Goal: Information Seeking & Learning: Learn about a topic

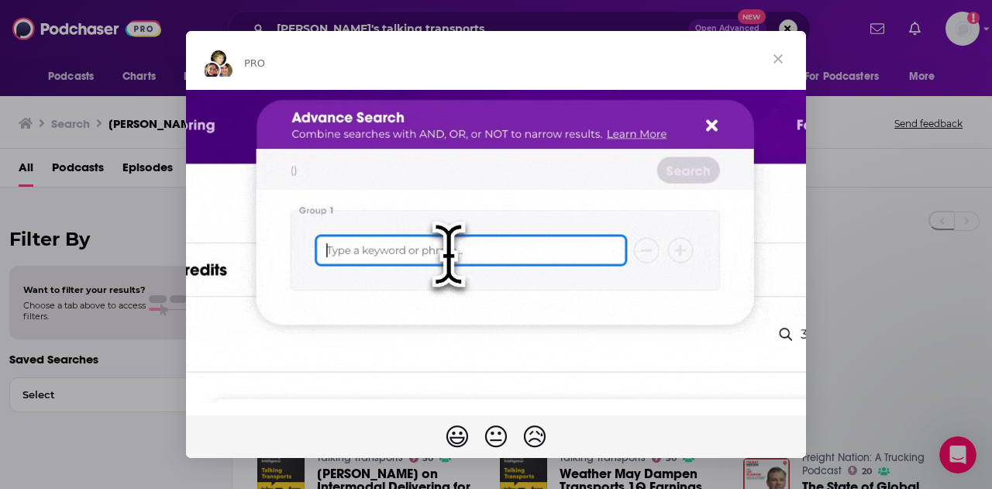
click at [780, 54] on span "Close" at bounding box center [778, 59] width 56 height 56
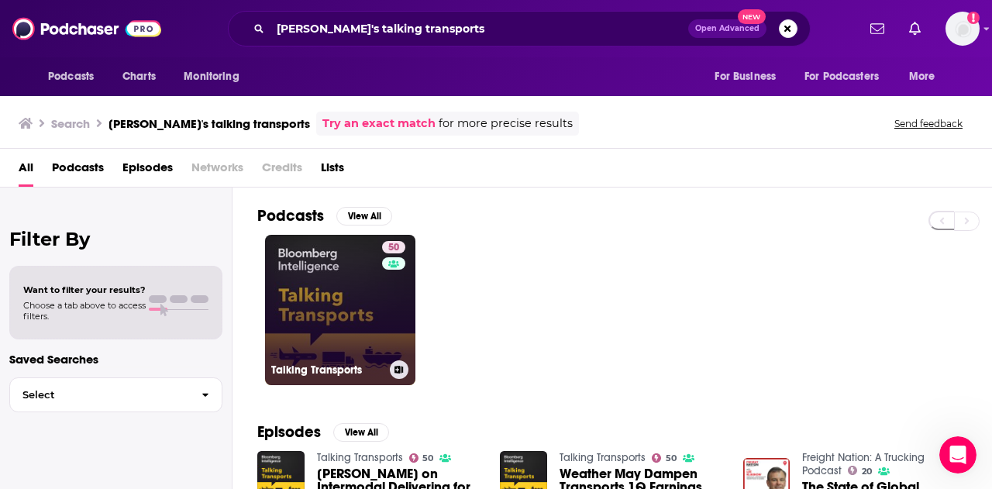
click at [339, 291] on link "50 Talking Transports" at bounding box center [340, 310] width 150 height 150
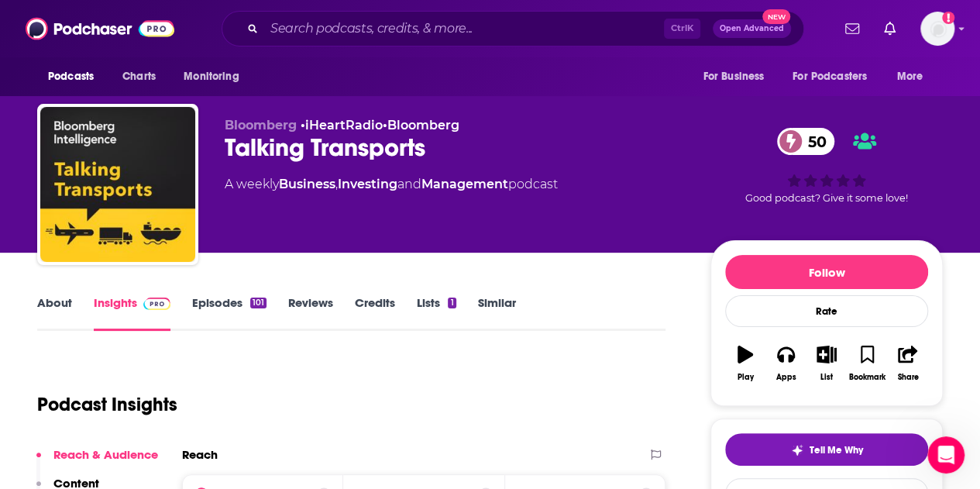
scroll to position [222, 0]
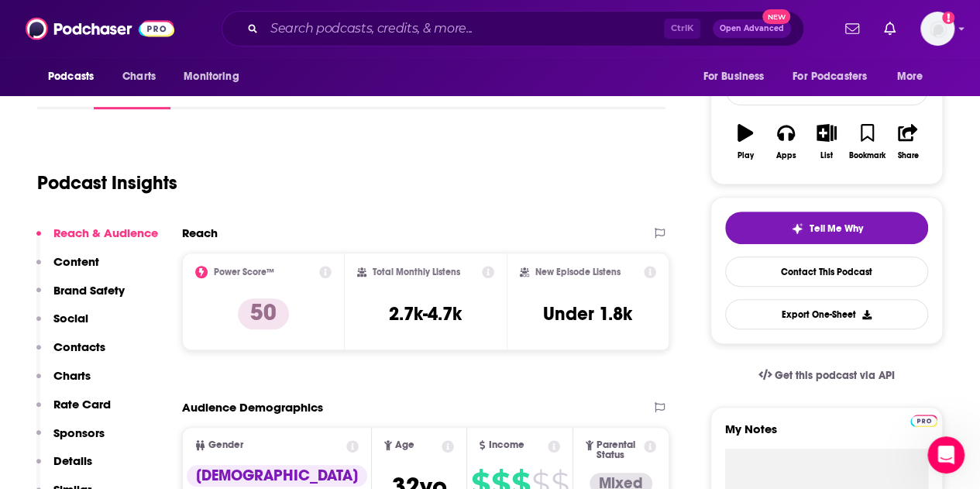
click at [485, 272] on icon at bounding box center [488, 272] width 12 height 12
drag, startPoint x: 475, startPoint y: 319, endPoint x: 381, endPoint y: 309, distance: 94.2
click at [381, 309] on div "Total Monthly Listens 2.7k-4.7k" at bounding box center [426, 301] width 138 height 71
copy h3 "2.7k-4.7k"
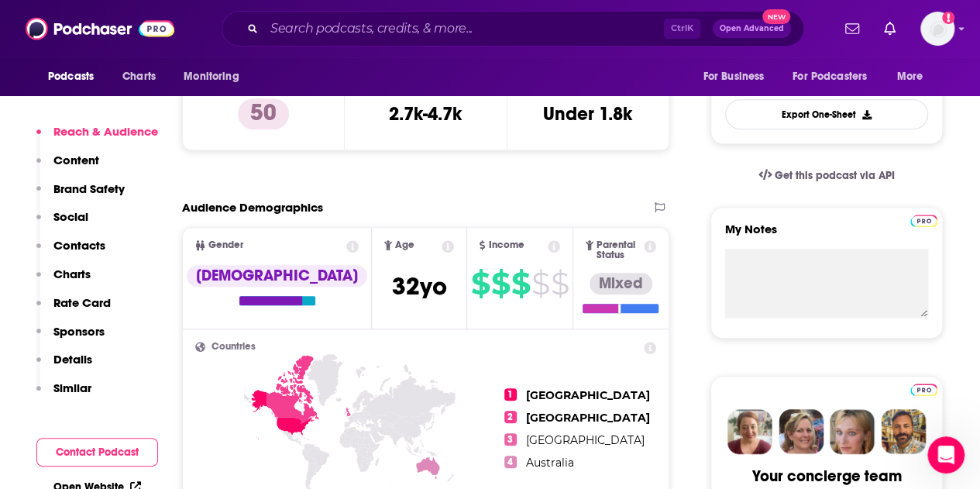
scroll to position [637, 0]
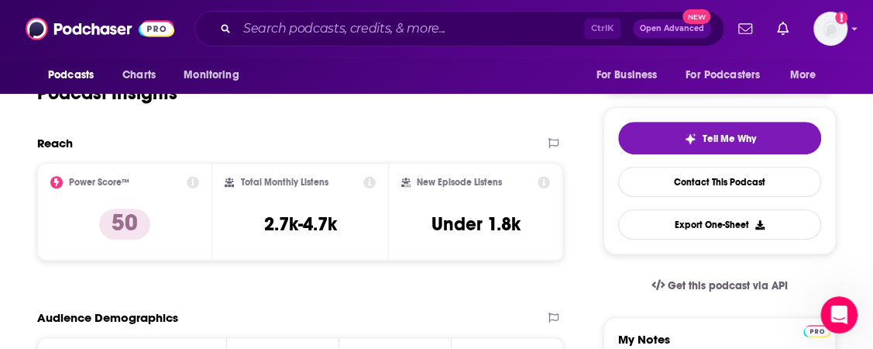
scroll to position [312, 0]
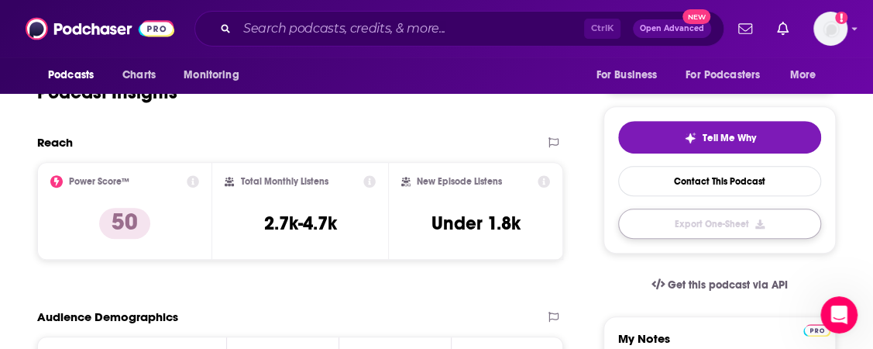
click at [641, 226] on button "Export One-Sheet" at bounding box center [719, 223] width 203 height 30
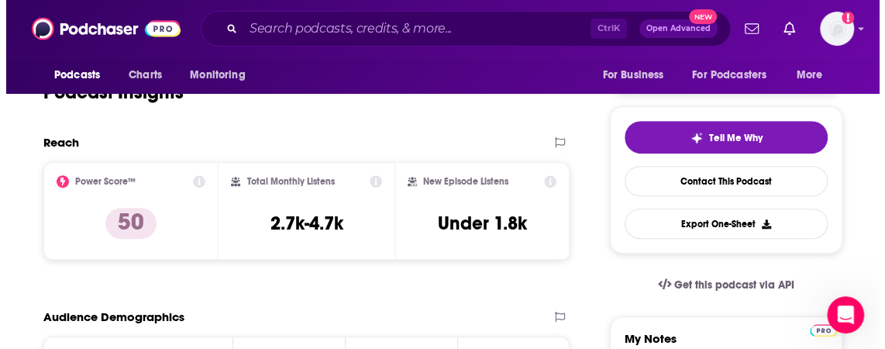
scroll to position [0, 0]
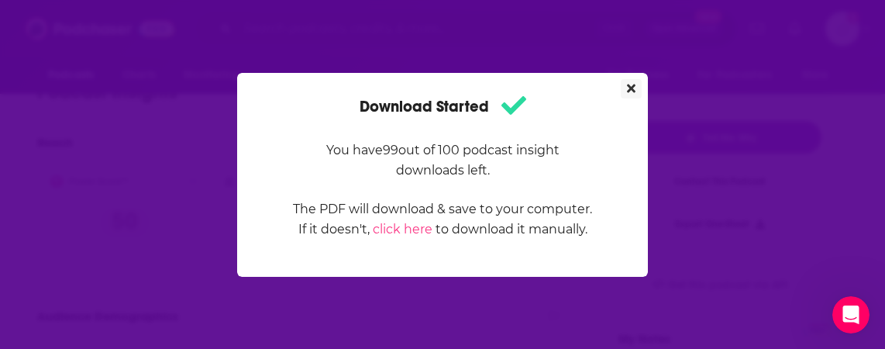
click at [625, 82] on button "Close" at bounding box center [631, 88] width 21 height 19
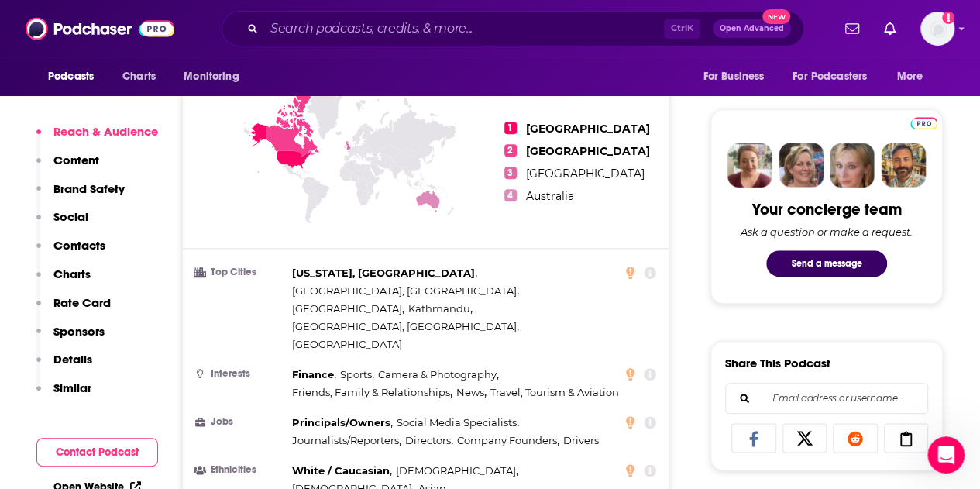
scroll to position [794, 0]
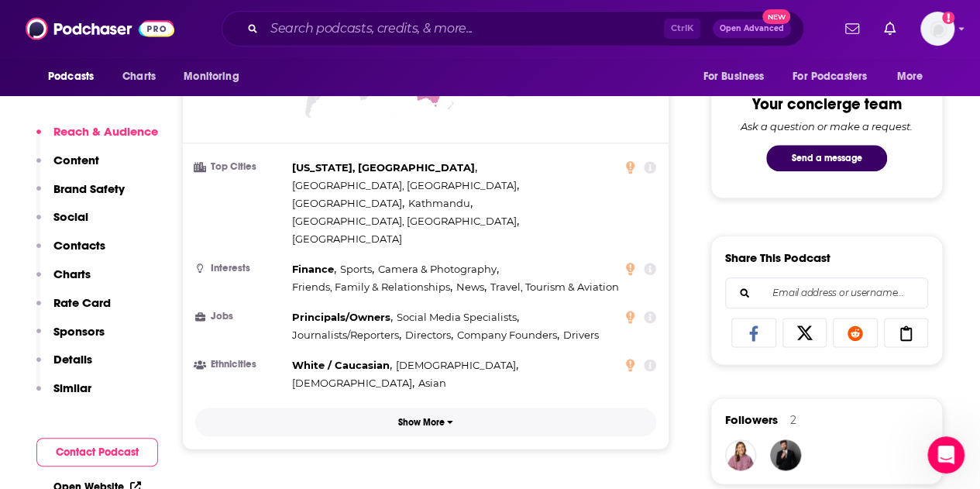
click at [450, 417] on icon "button" at bounding box center [450, 421] width 6 height 9
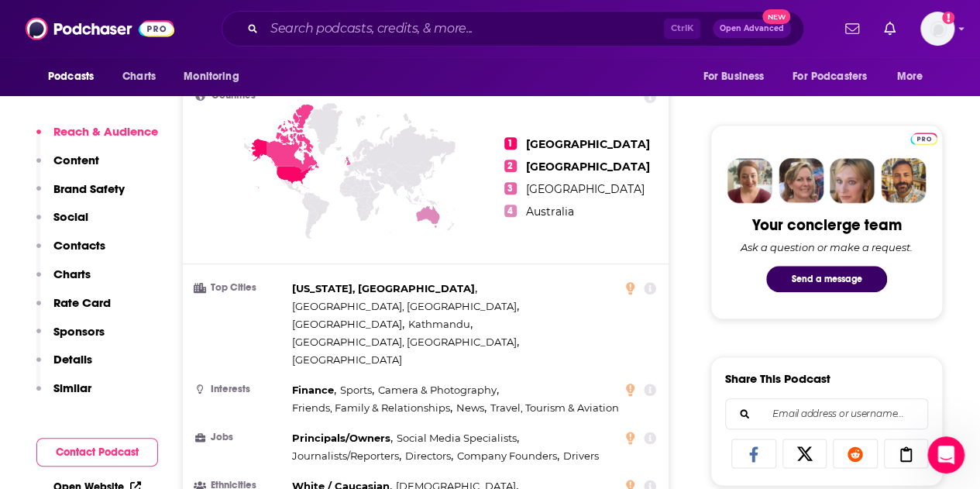
scroll to position [672, 0]
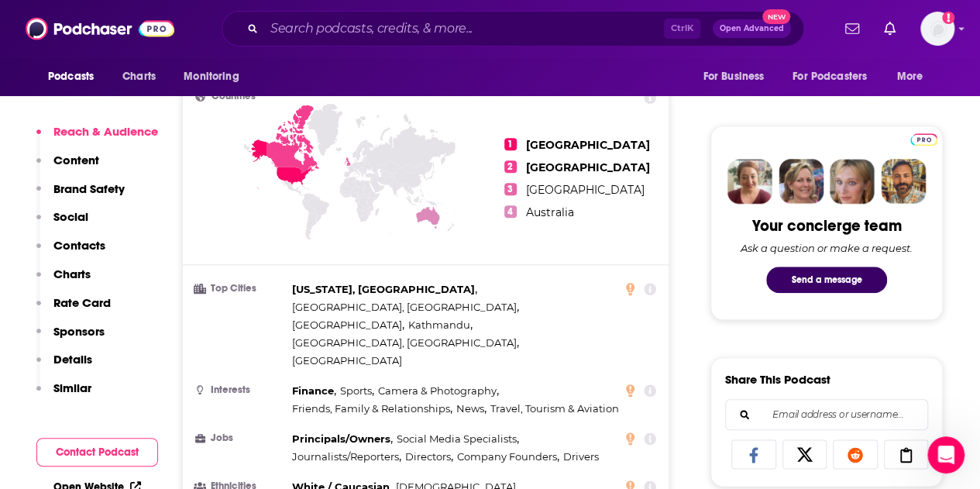
click at [653, 283] on icon at bounding box center [650, 289] width 12 height 12
click at [629, 283] on icon at bounding box center [630, 288] width 9 height 12
click at [610, 288] on div "[US_STATE], [GEOGRAPHIC_DATA] , [GEOGRAPHIC_DATA], [GEOGRAPHIC_DATA] , [GEOGRAP…" at bounding box center [457, 325] width 331 height 89
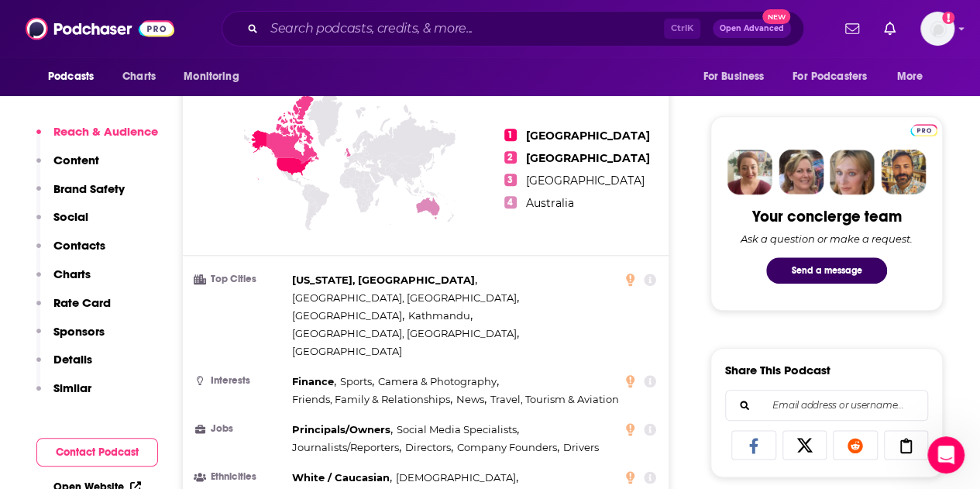
scroll to position [507, 0]
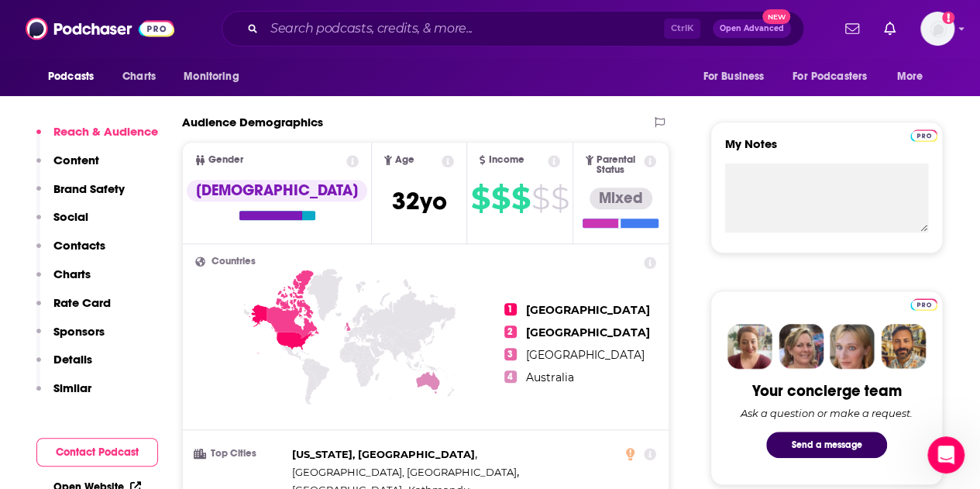
click at [650, 257] on icon at bounding box center [650, 263] width 12 height 12
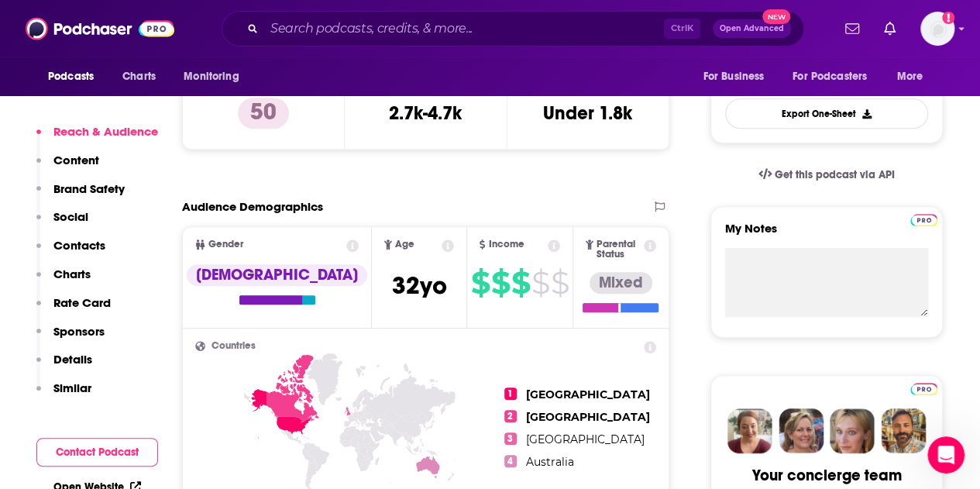
scroll to position [342, 0]
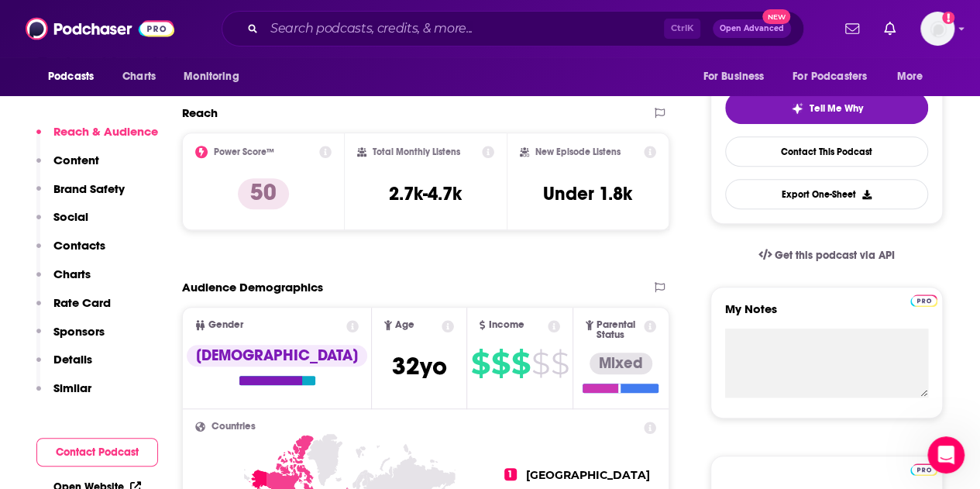
click at [322, 151] on icon at bounding box center [325, 152] width 12 height 12
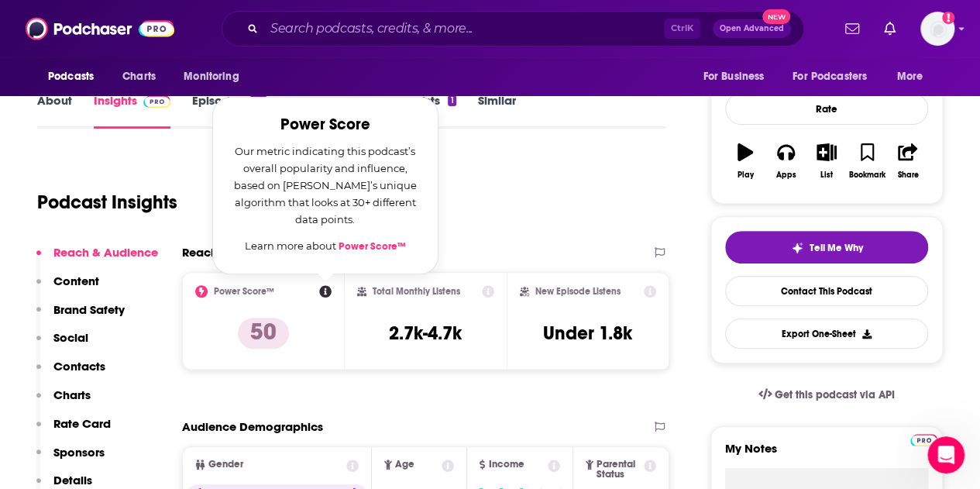
scroll to position [202, 0]
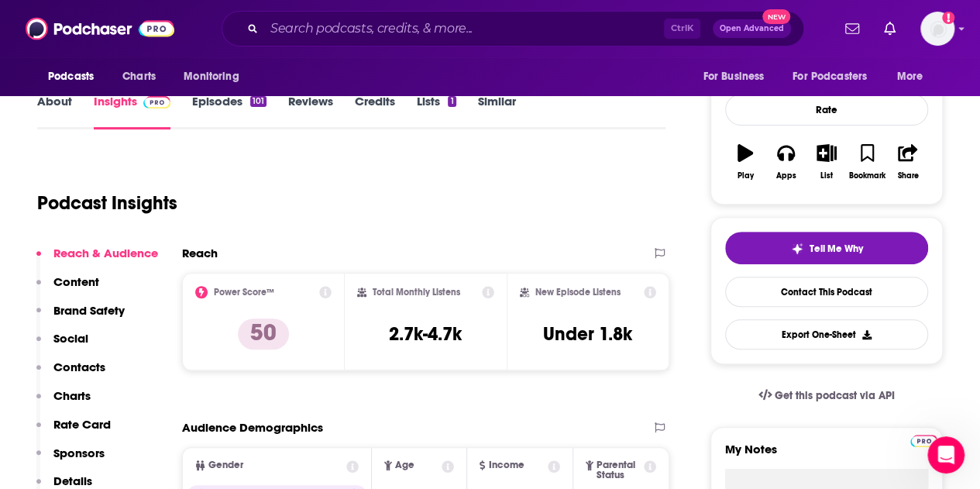
click at [510, 202] on div "Podcast Insights" at bounding box center [345, 193] width 616 height 79
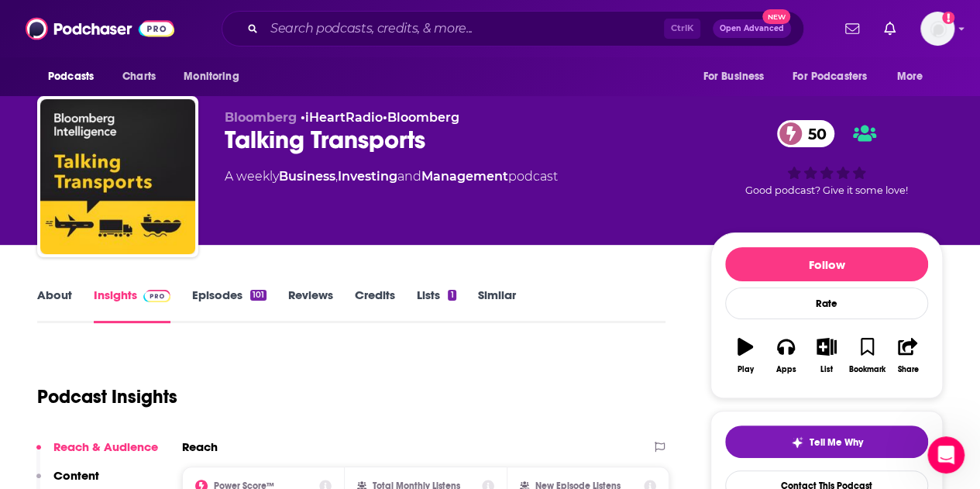
scroll to position [7, 0]
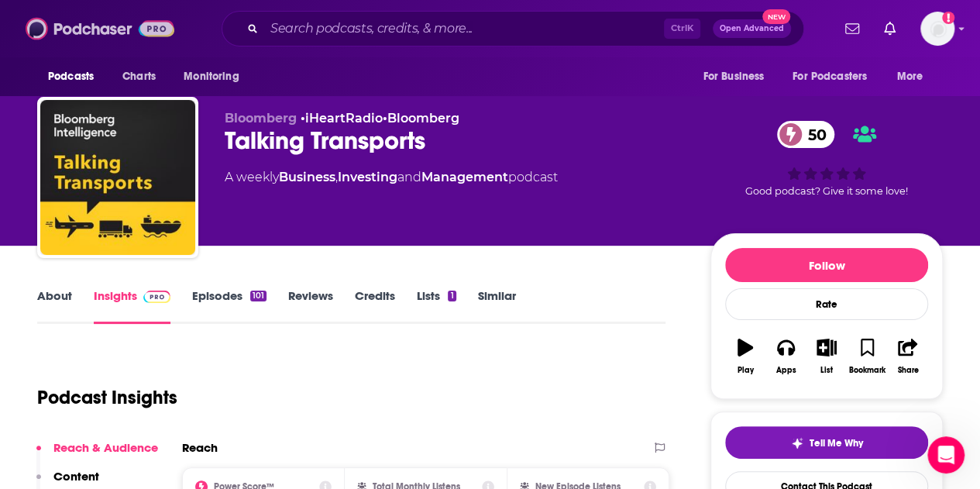
click at [79, 22] on img at bounding box center [100, 28] width 149 height 29
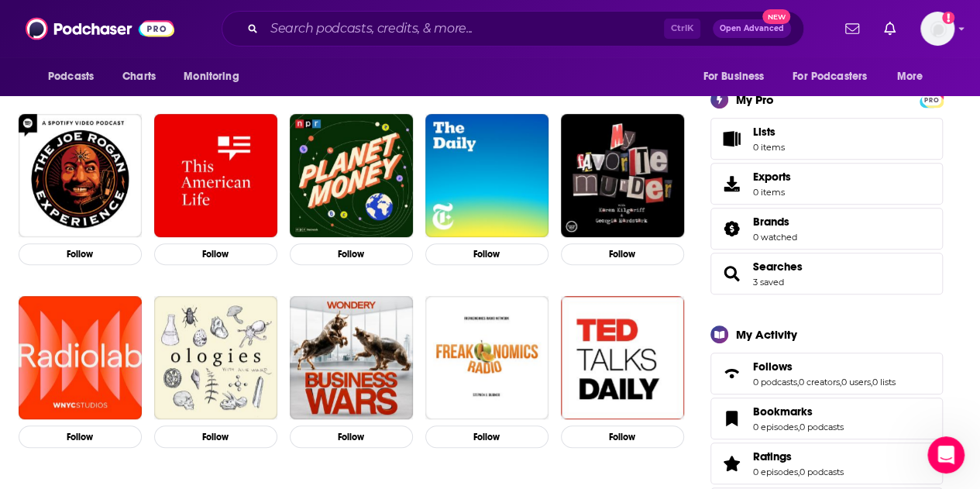
scroll to position [258, 0]
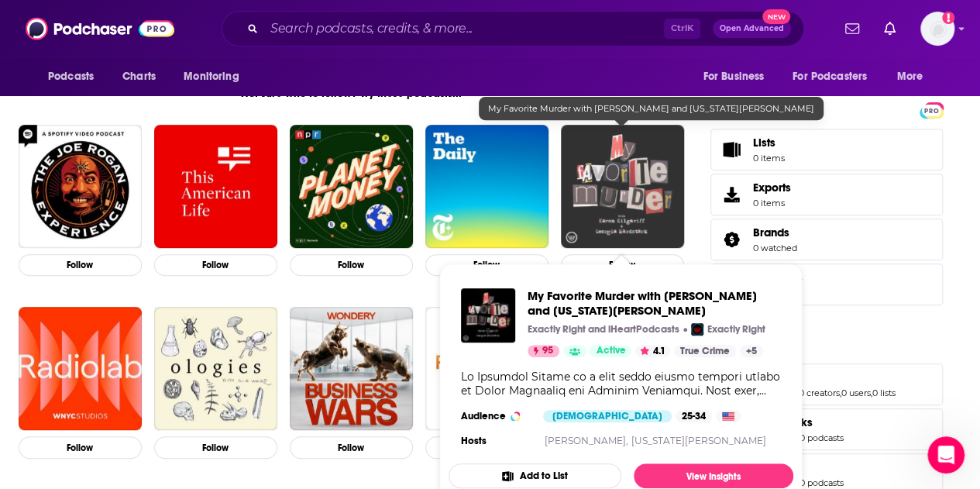
click at [628, 180] on img "My Favorite Murder with Karen Kilgariff and Georgia Hardstark" at bounding box center [622, 186] width 123 height 123
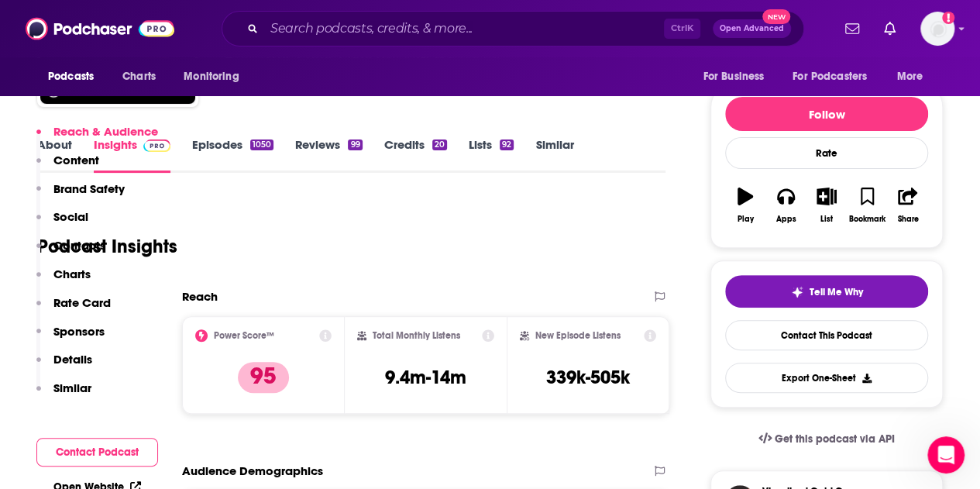
scroll to position [380, 0]
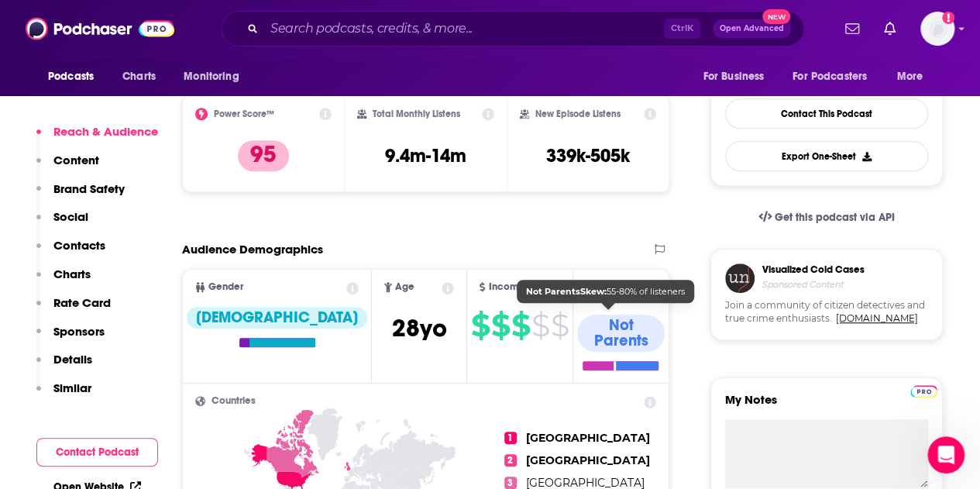
click at [598, 361] on div at bounding box center [621, 365] width 76 height 9
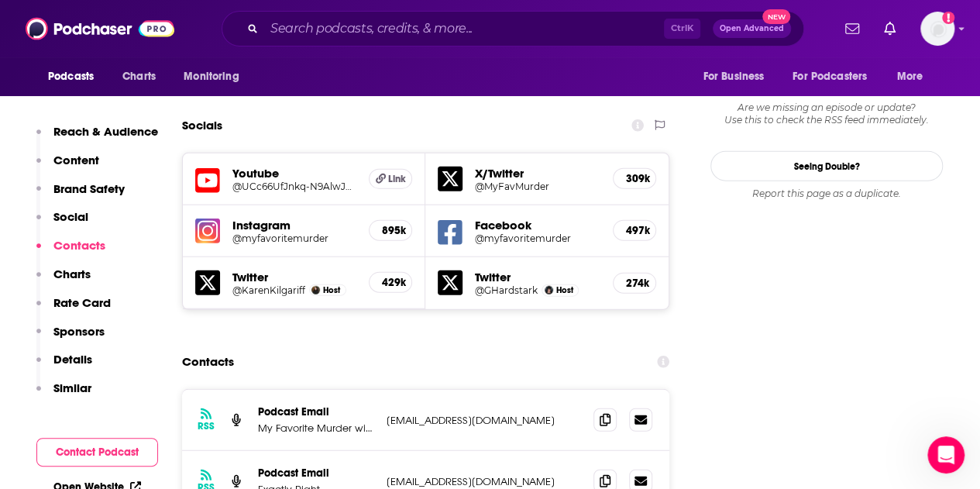
scroll to position [1778, 0]
click at [662, 450] on div "RSS Podcast Email Exactly Right [EMAIL_ADDRESS][DOMAIN_NAME] [EMAIL_ADDRESS][DO…" at bounding box center [426, 480] width 488 height 61
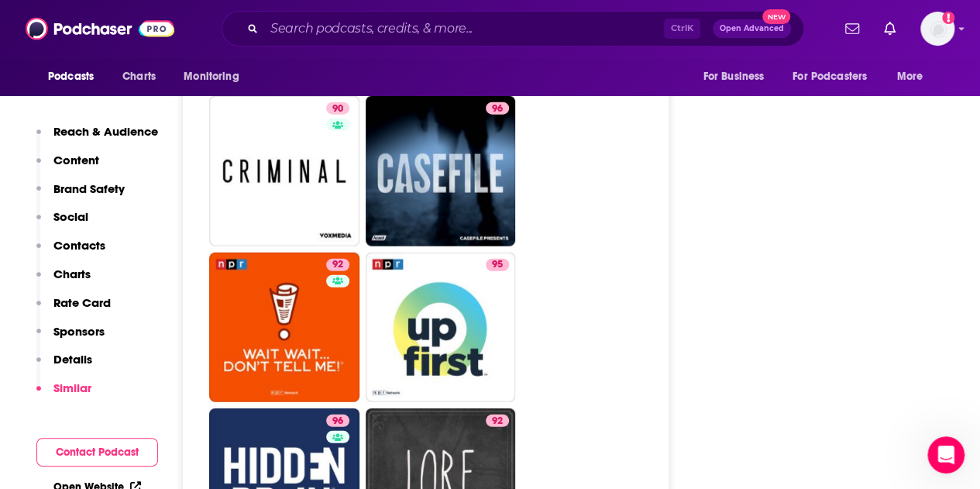
scroll to position [4867, 0]
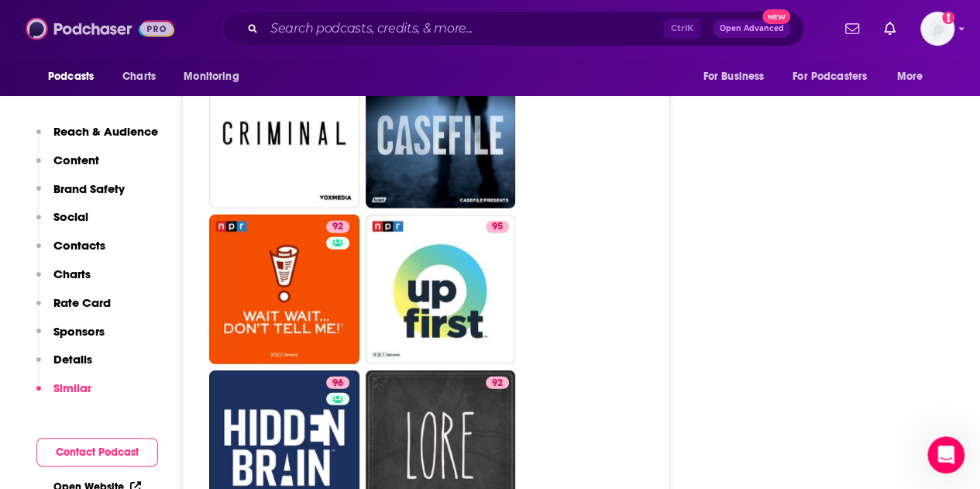
click at [96, 29] on img at bounding box center [100, 28] width 149 height 29
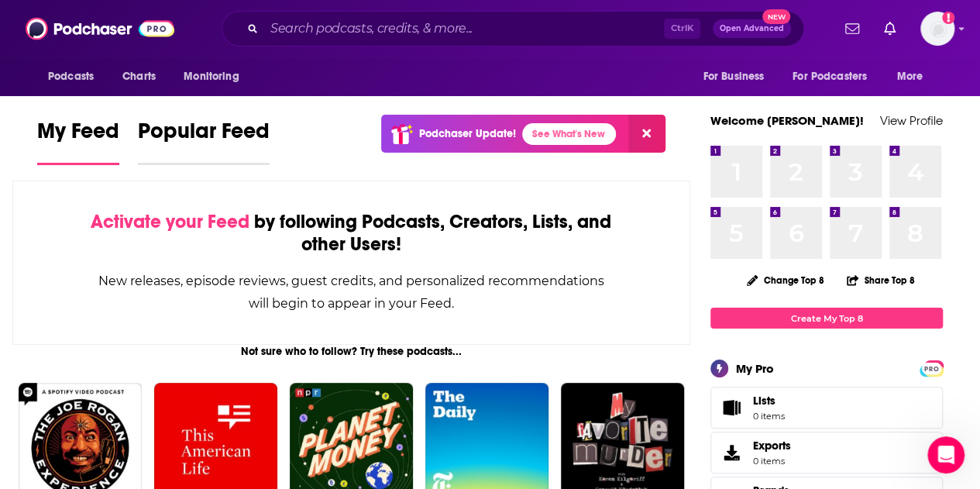
click at [194, 145] on span "Popular Feed" at bounding box center [204, 136] width 132 height 36
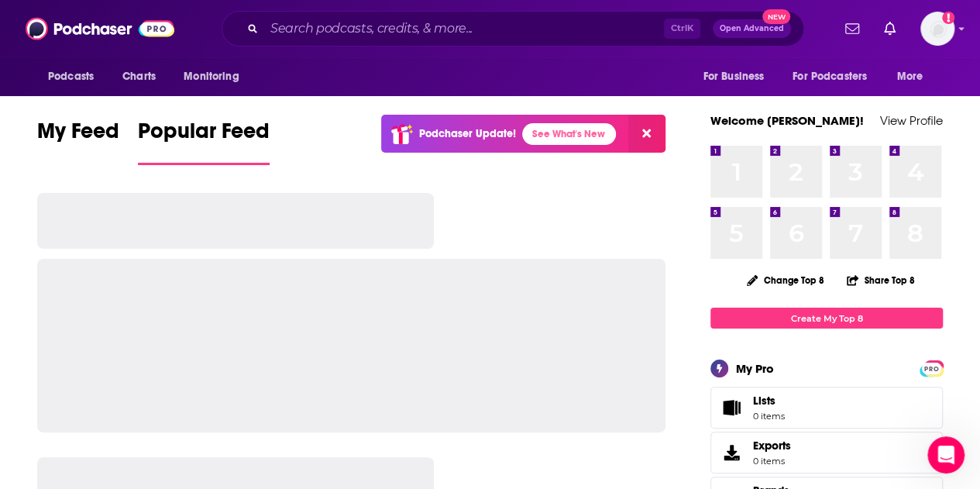
click at [644, 133] on icon at bounding box center [647, 133] width 9 height 9
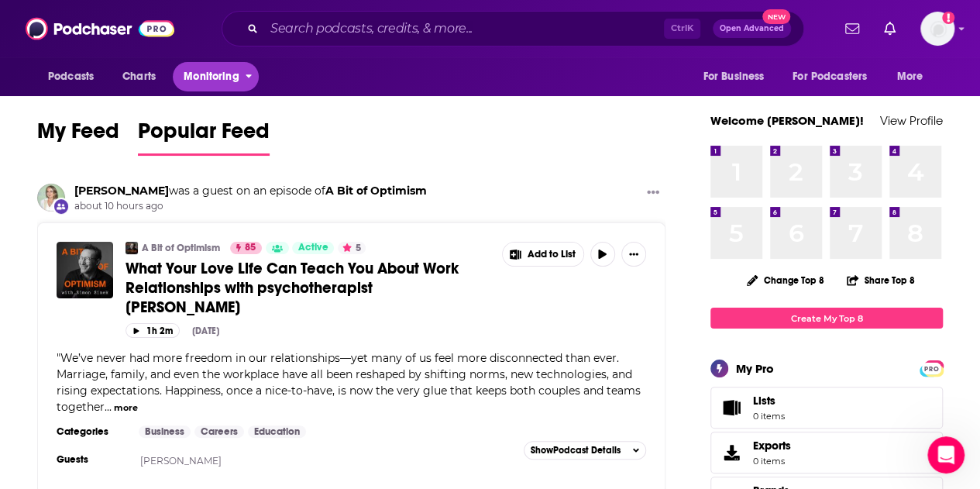
click at [205, 78] on span "Monitoring" at bounding box center [211, 77] width 55 height 22
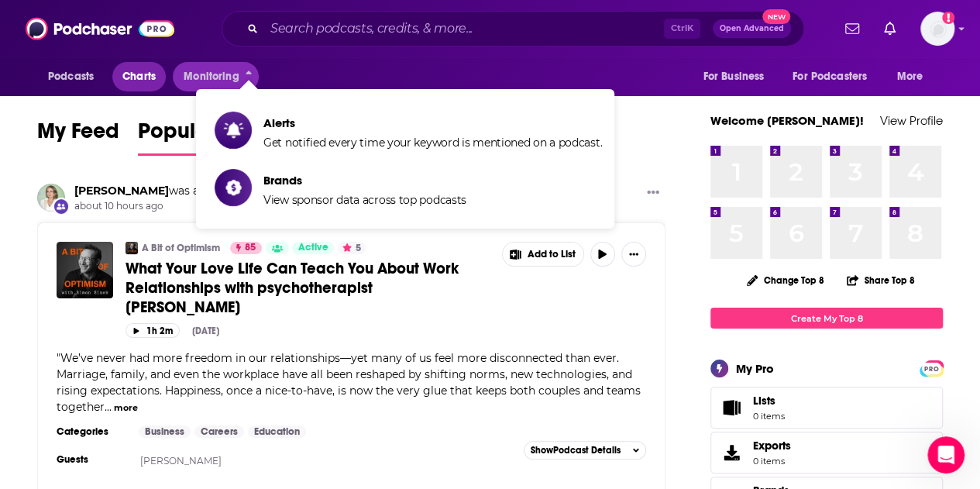
click at [150, 80] on span "Charts" at bounding box center [138, 77] width 33 height 22
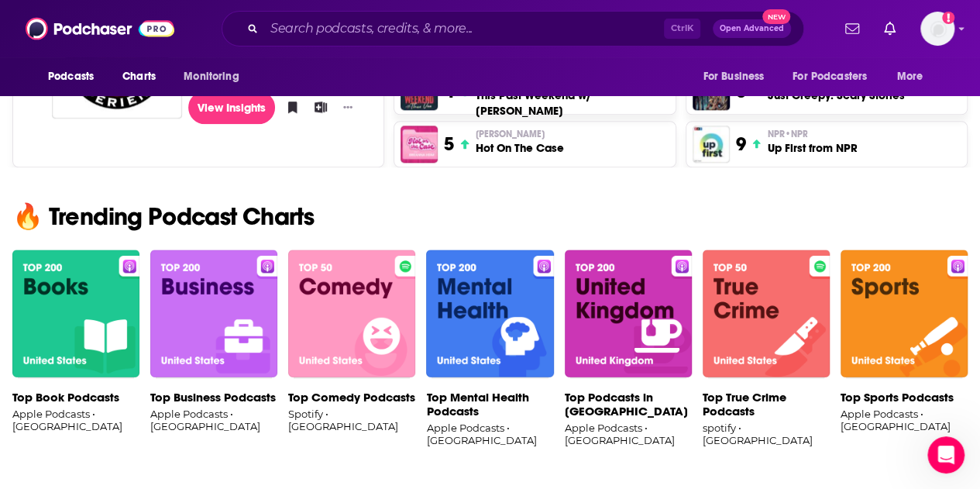
scroll to position [884, 0]
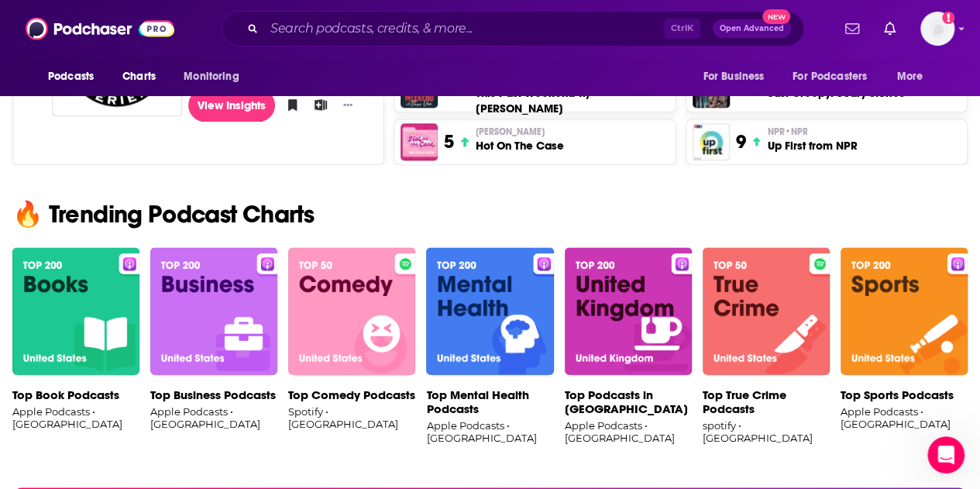
click at [206, 278] on img at bounding box center [213, 311] width 127 height 129
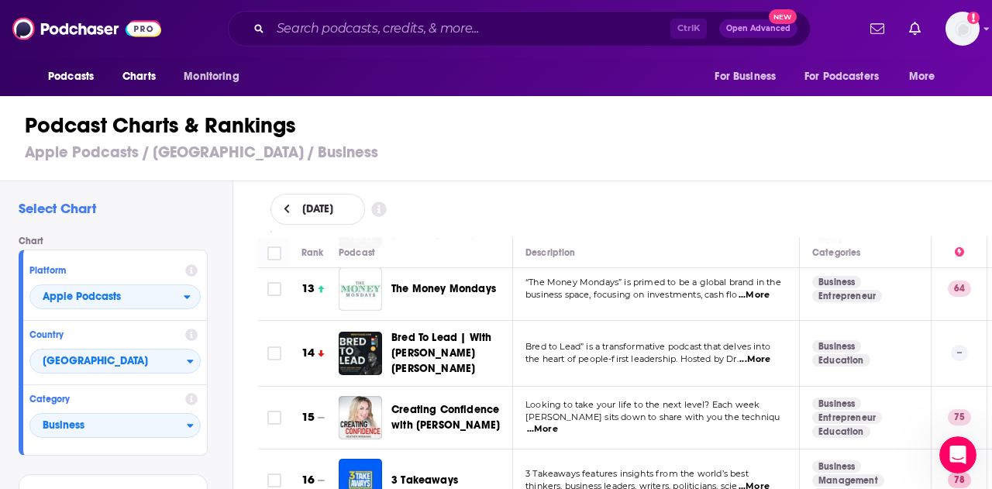
scroll to position [809, 0]
